Goal: Information Seeking & Learning: Learn about a topic

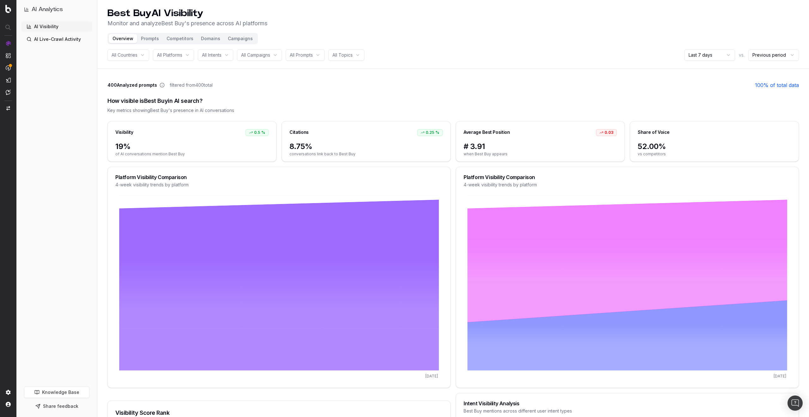
click at [353, 54] on span "All Topics" at bounding box center [342, 55] width 20 height 6
click at [342, 131] on div "economics" at bounding box center [357, 130] width 79 height 10
